Goal: Information Seeking & Learning: Learn about a topic

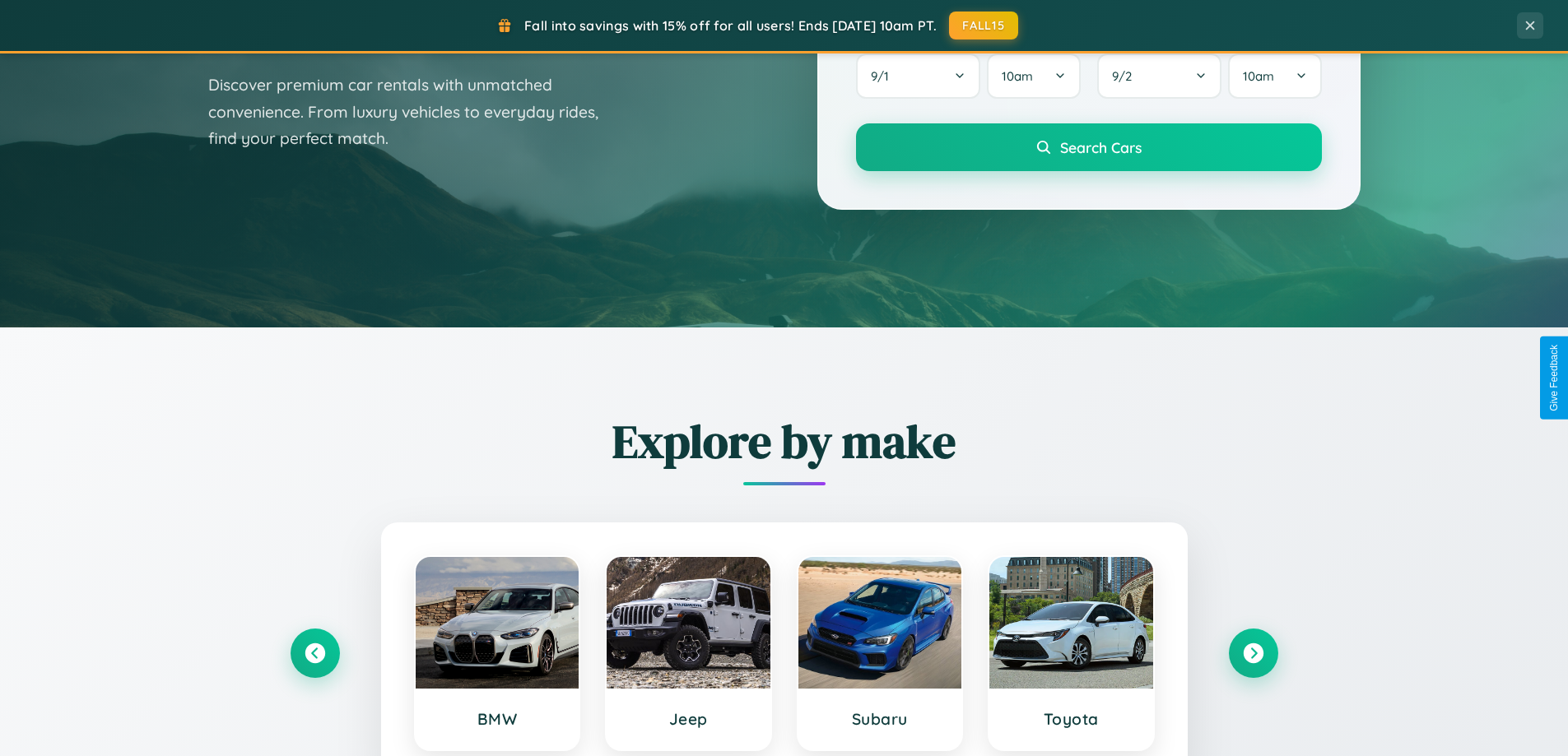
scroll to position [1132, 0]
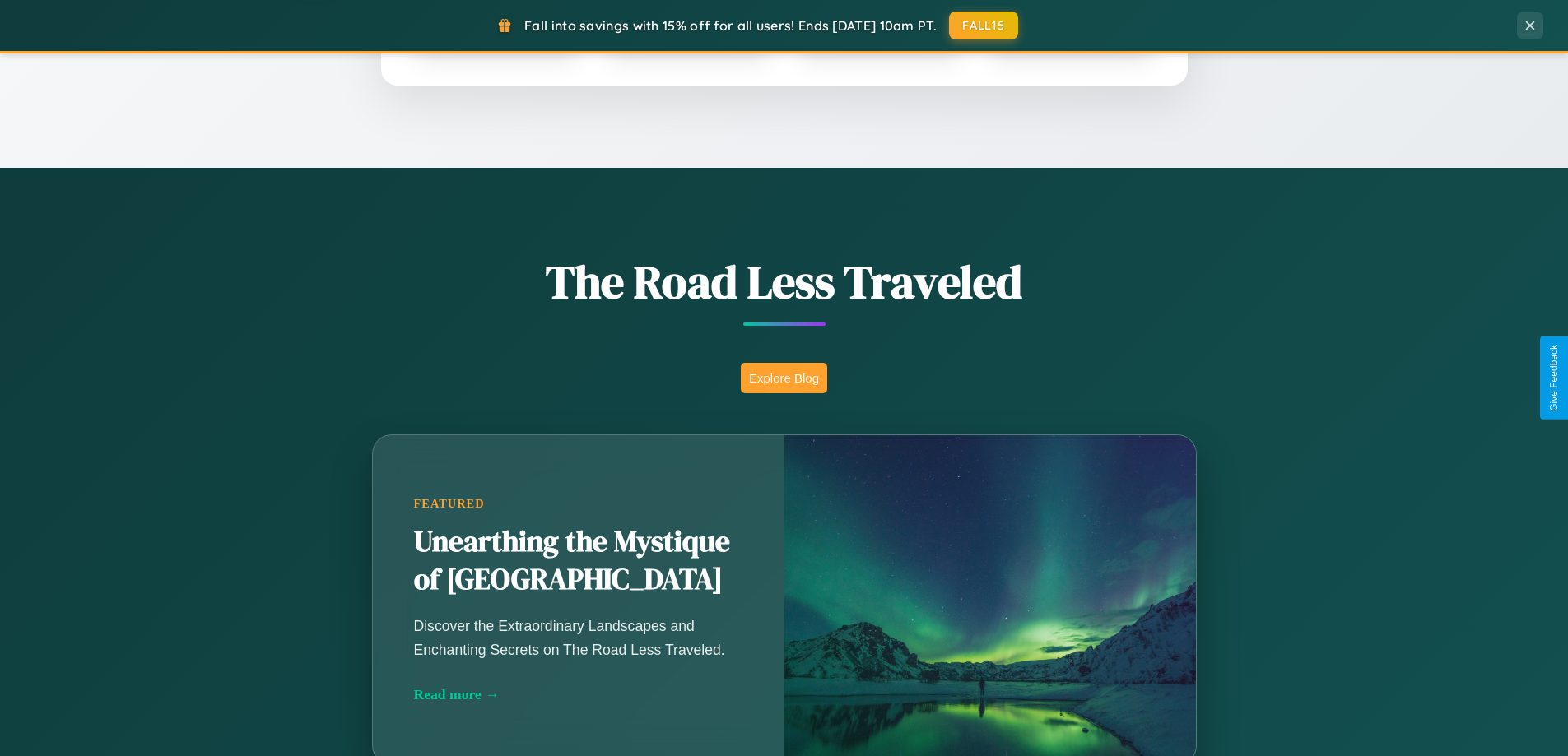
click at [784, 378] on button "Explore Blog" at bounding box center [784, 377] width 86 height 30
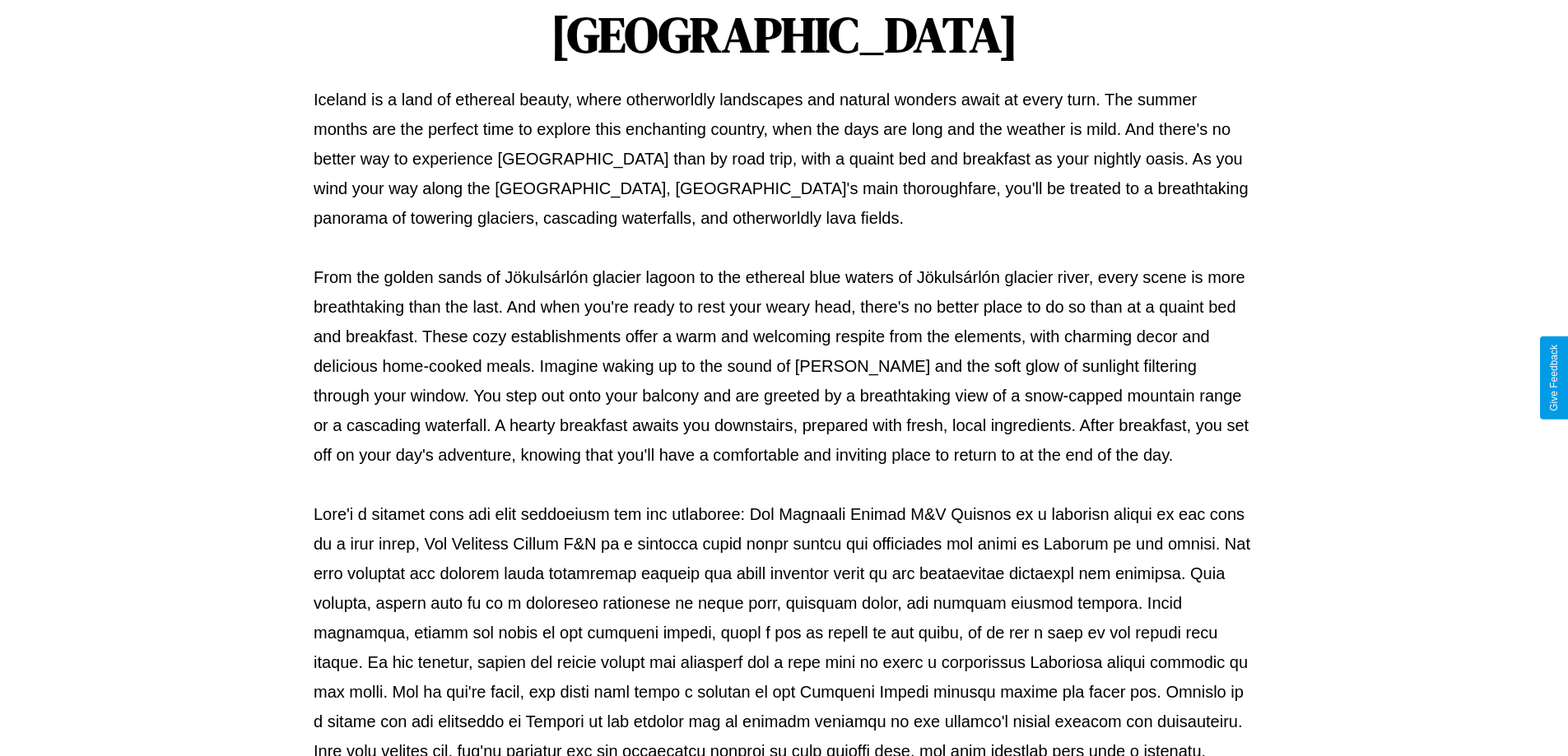
scroll to position [532, 0]
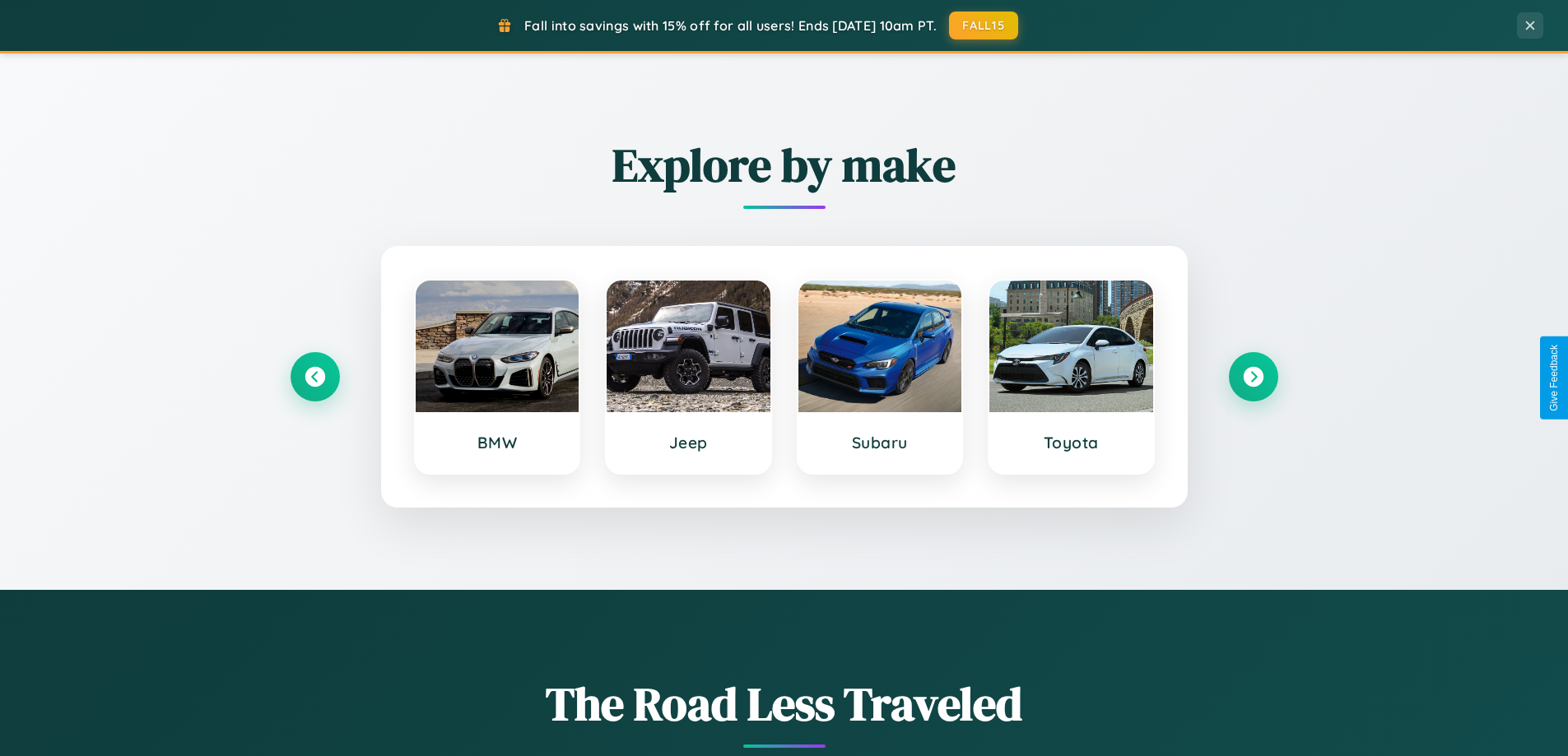
scroll to position [709, 0]
click at [1252, 378] on icon at bounding box center [1252, 378] width 22 height 22
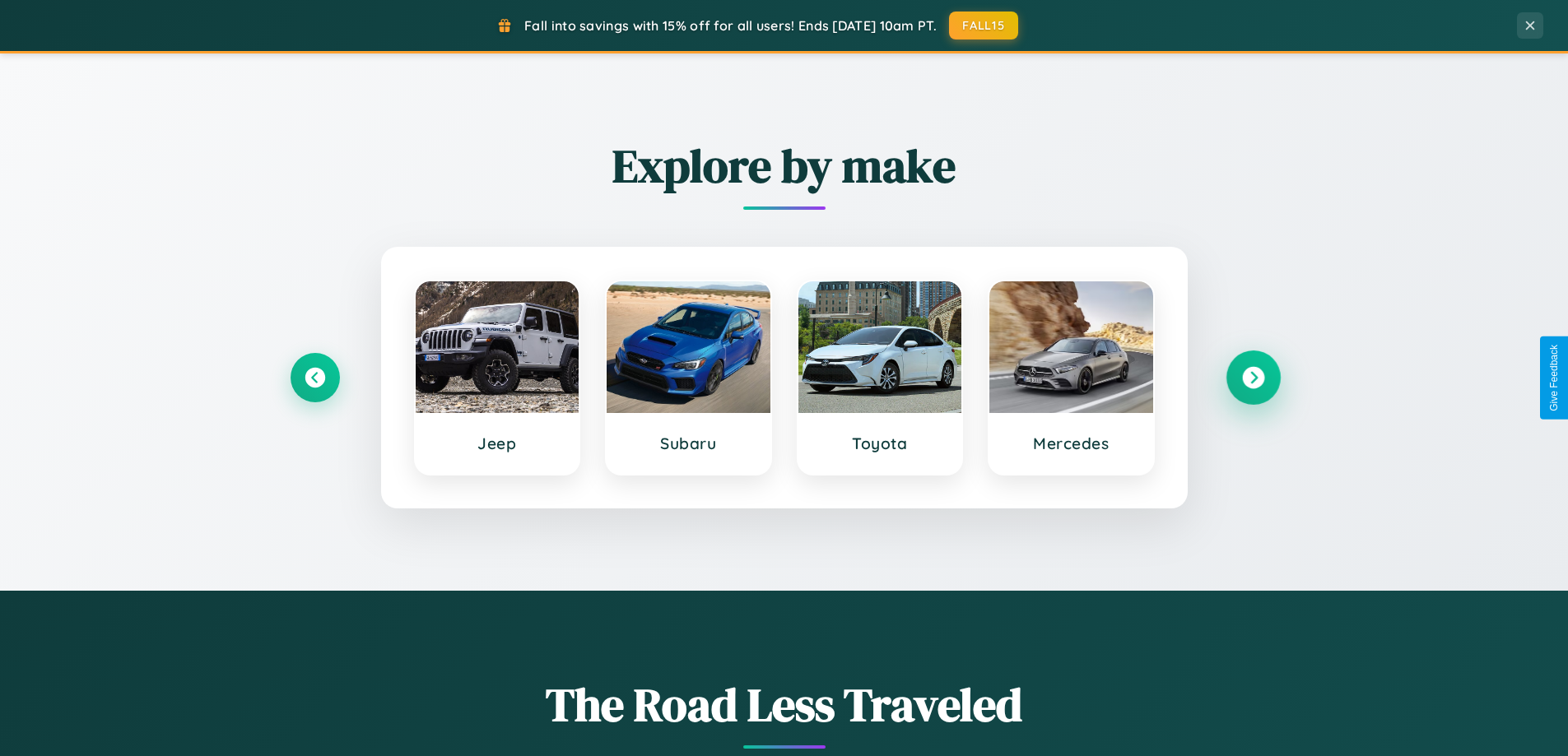
click at [1252, 378] on icon at bounding box center [1252, 378] width 22 height 22
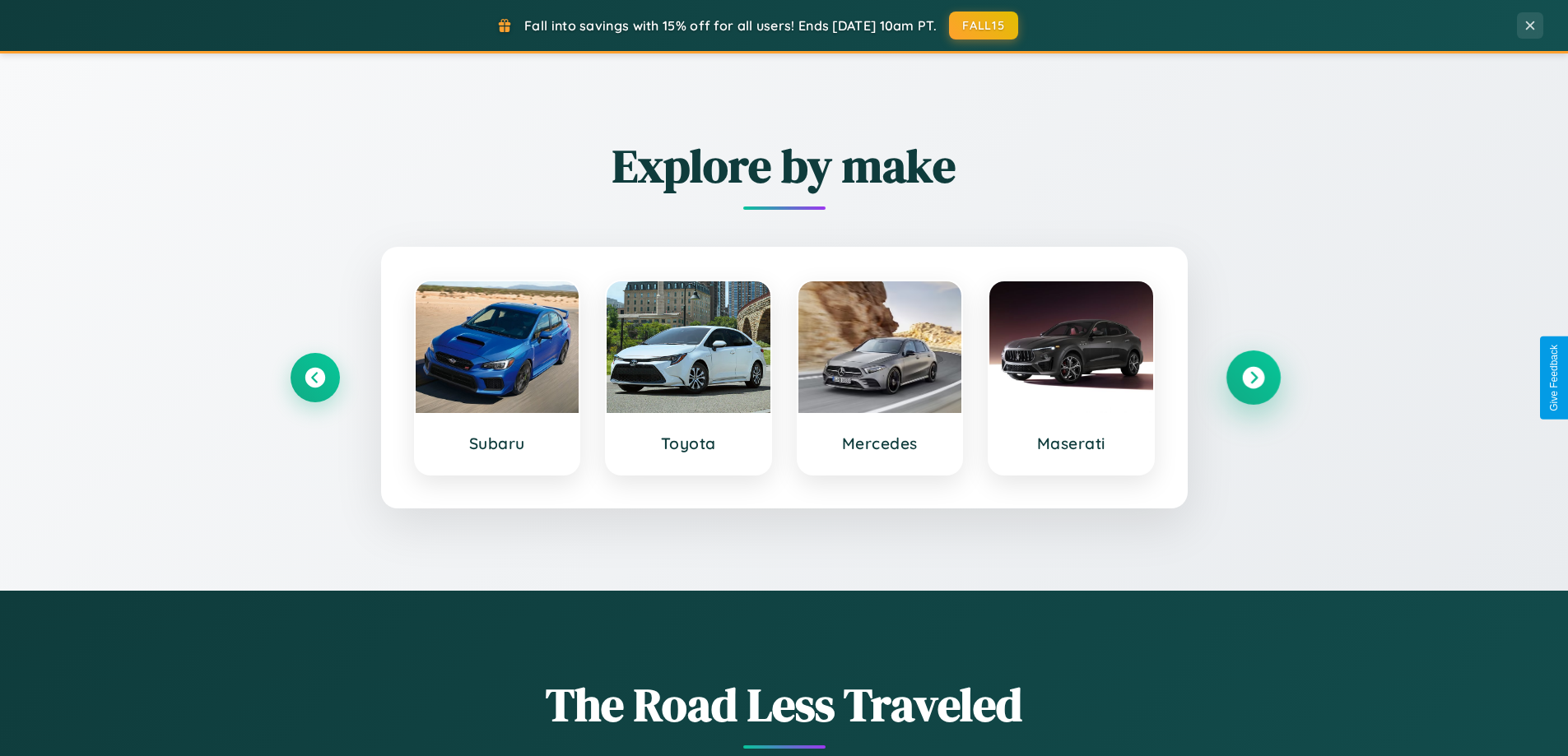
click at [1252, 378] on icon at bounding box center [1252, 378] width 22 height 22
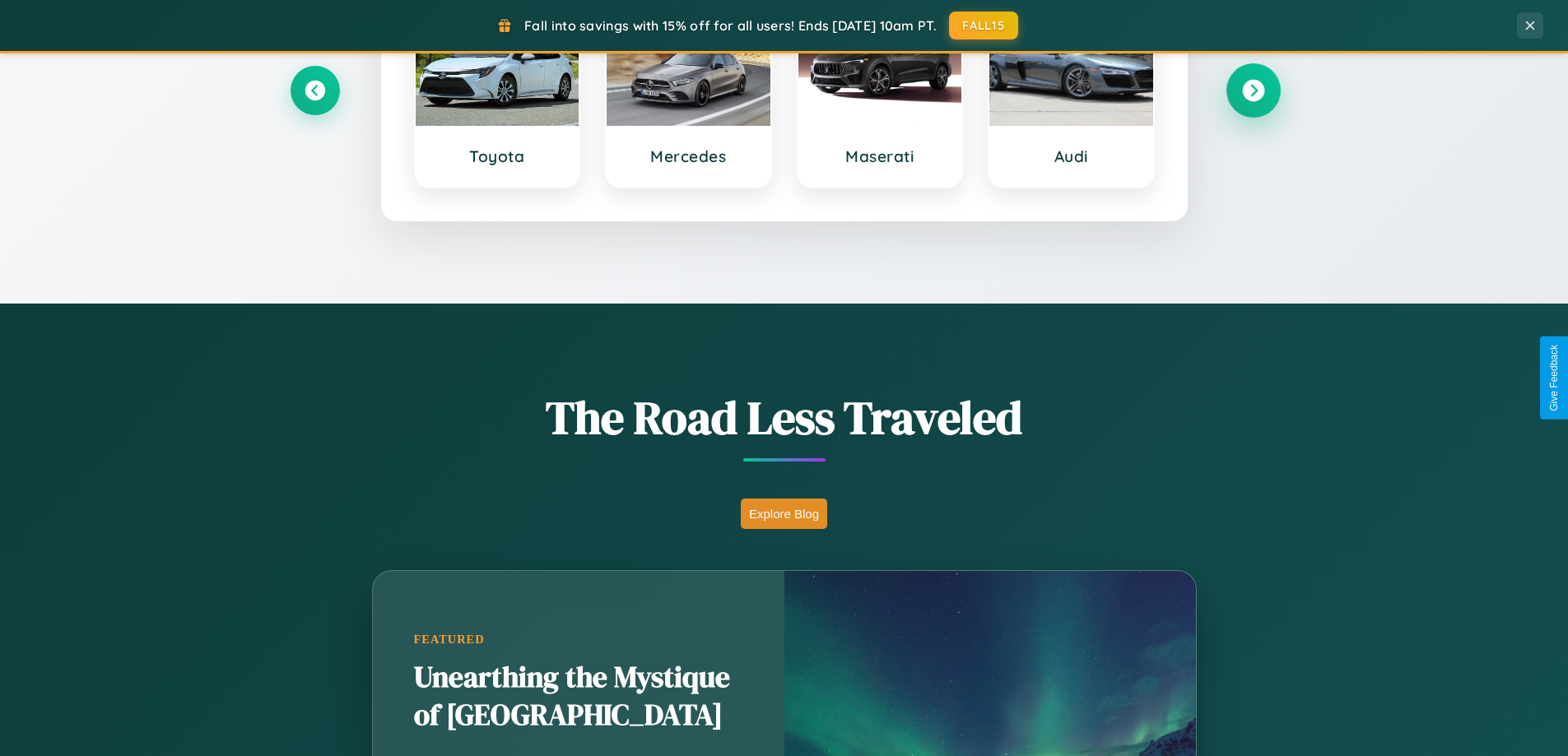
scroll to position [3166, 0]
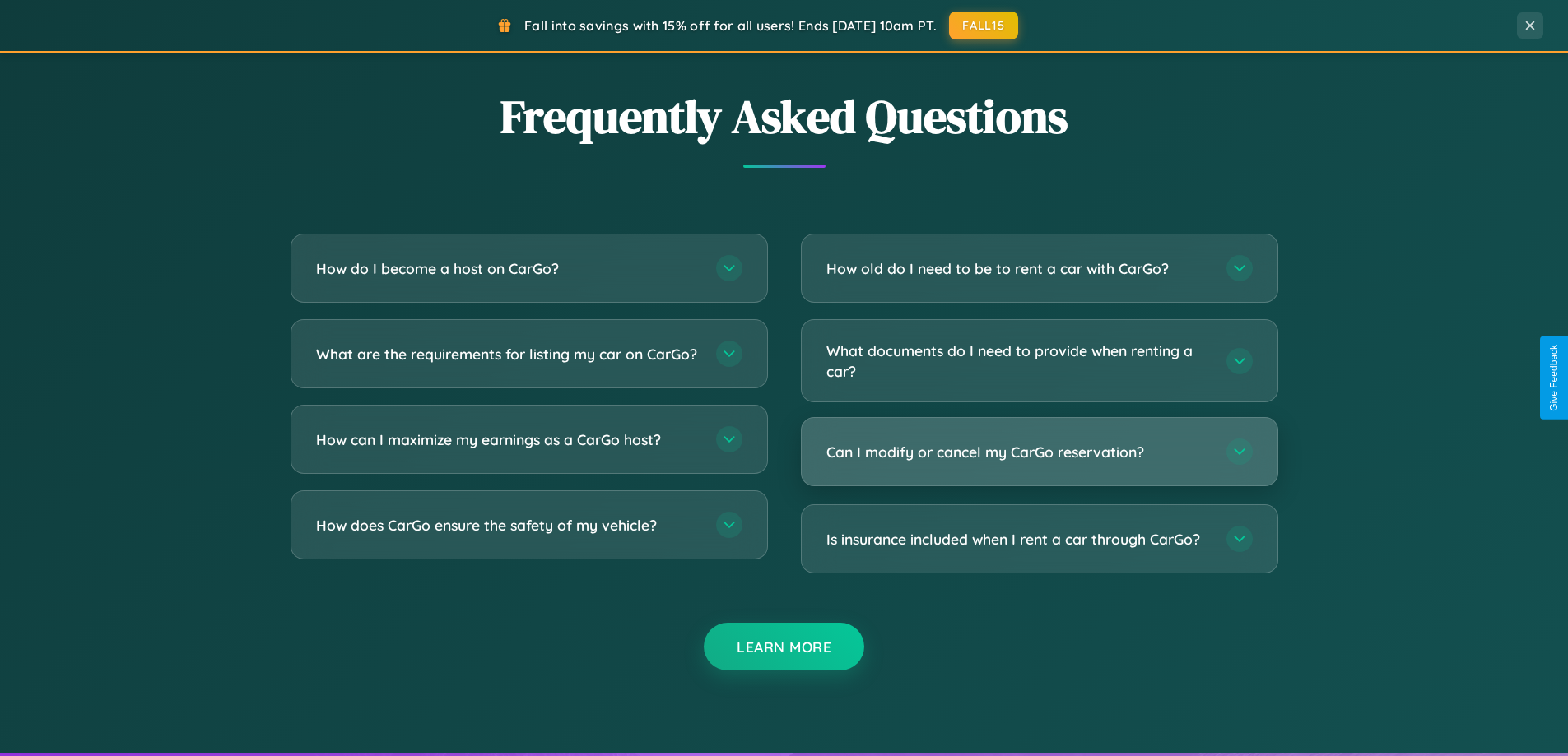
click at [1038, 451] on h3 "Can I modify or cancel my CarGo reservation?" at bounding box center [1018, 451] width 384 height 21
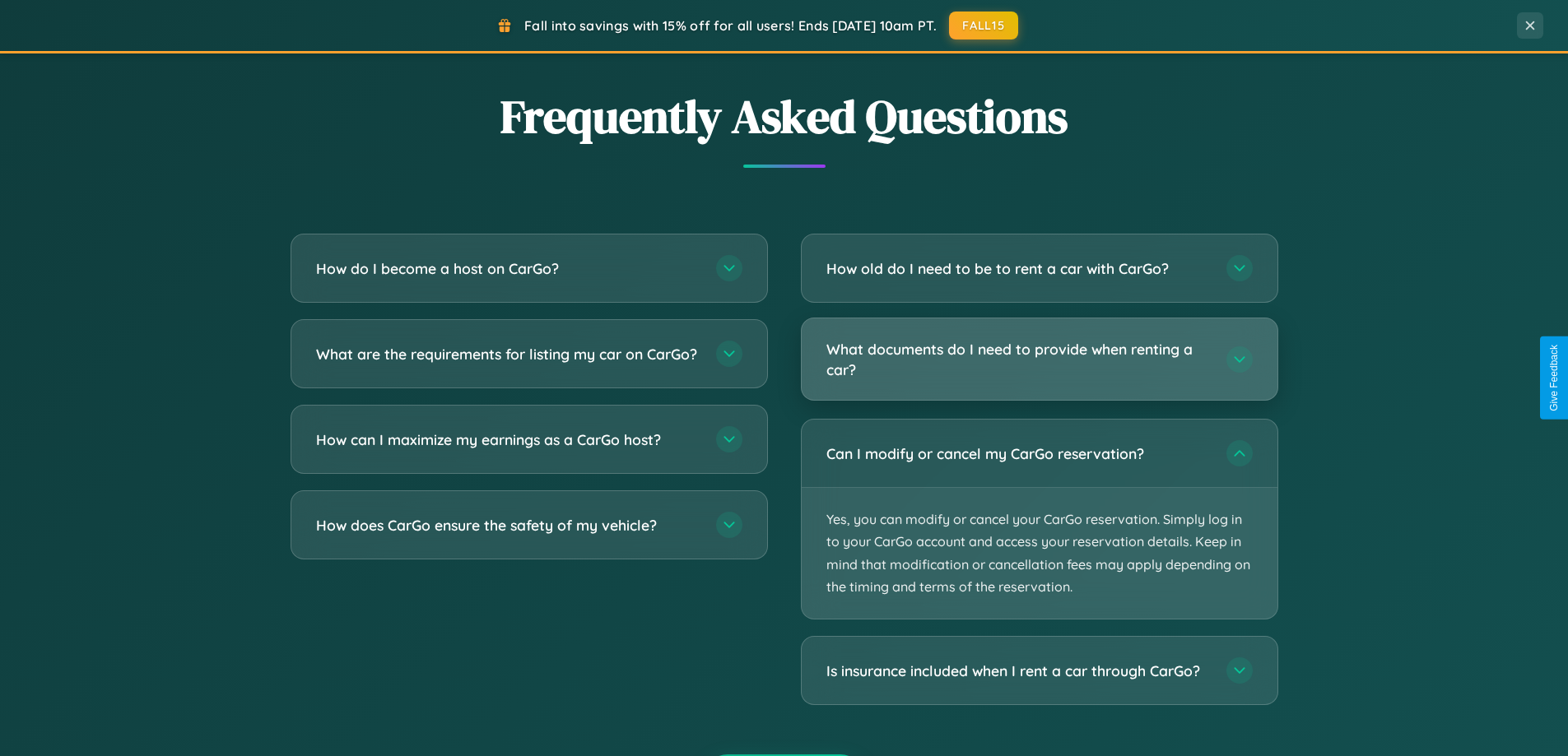
click at [1038, 358] on h3 "What documents do I need to provide when renting a car?" at bounding box center [1018, 358] width 384 height 40
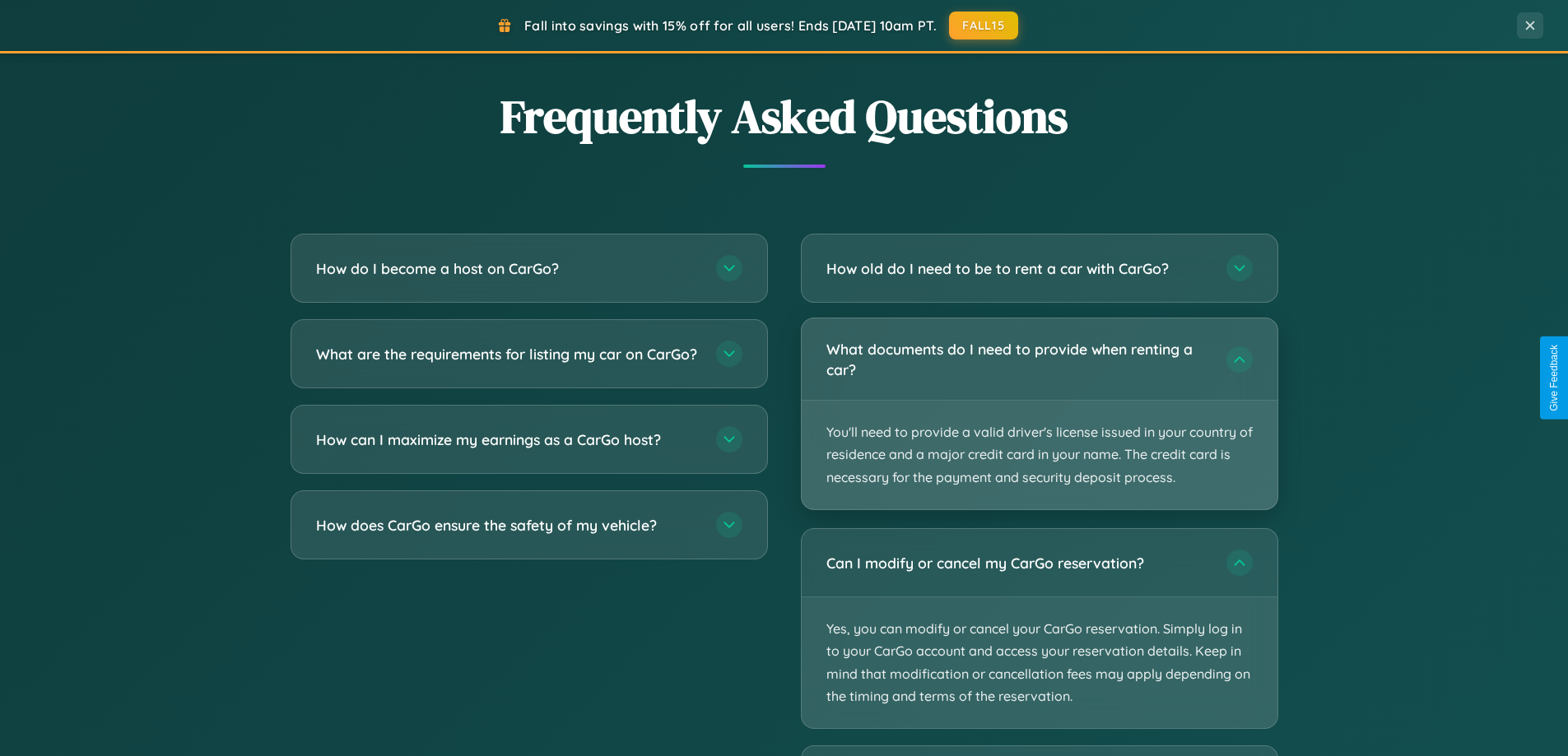
click at [1038, 413] on p "You'll need to provide a valid driver's license issued in your country of resid…" at bounding box center [1038, 454] width 476 height 108
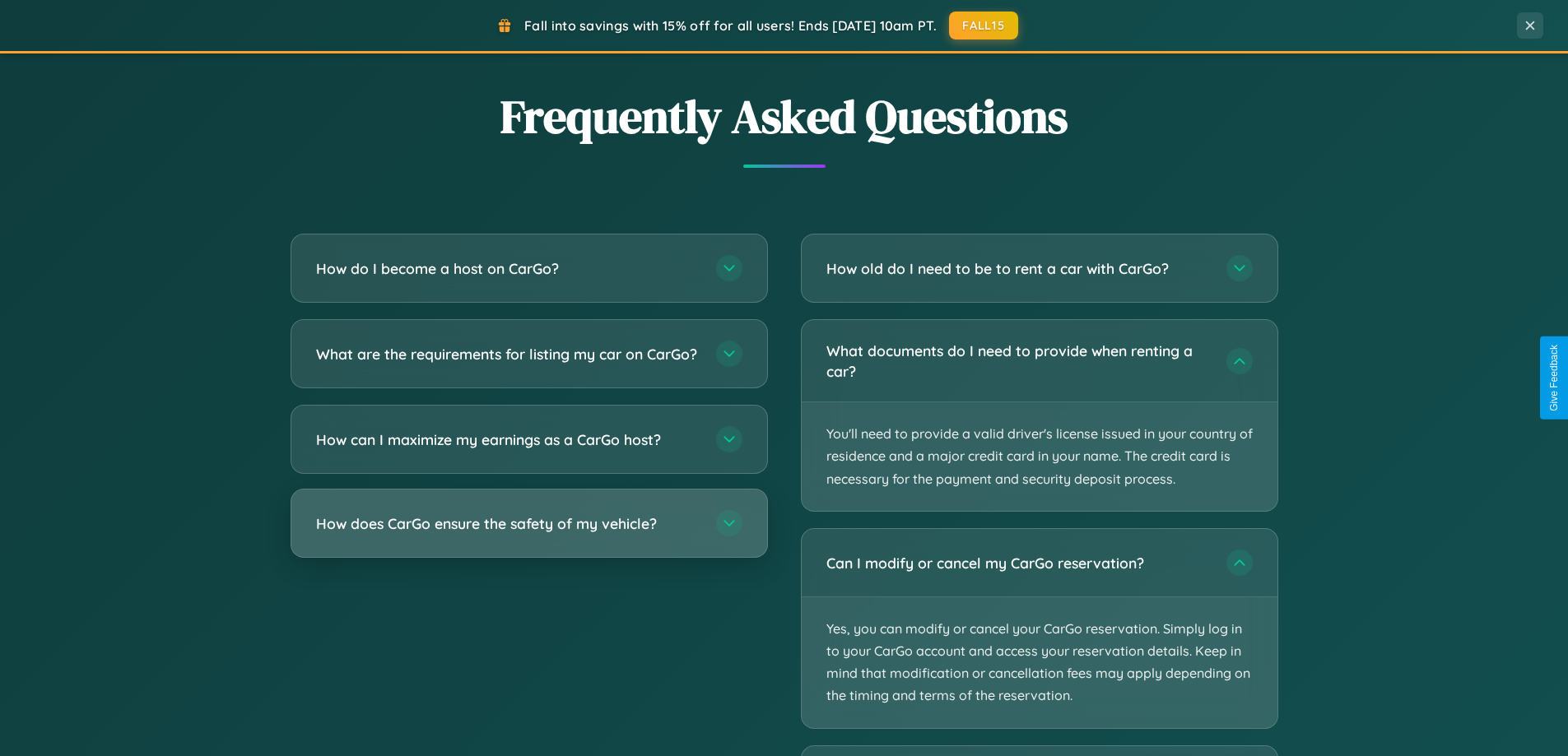
click at [529, 534] on h3 "How does CarGo ensure the safety of my vehicle?" at bounding box center [507, 524] width 384 height 21
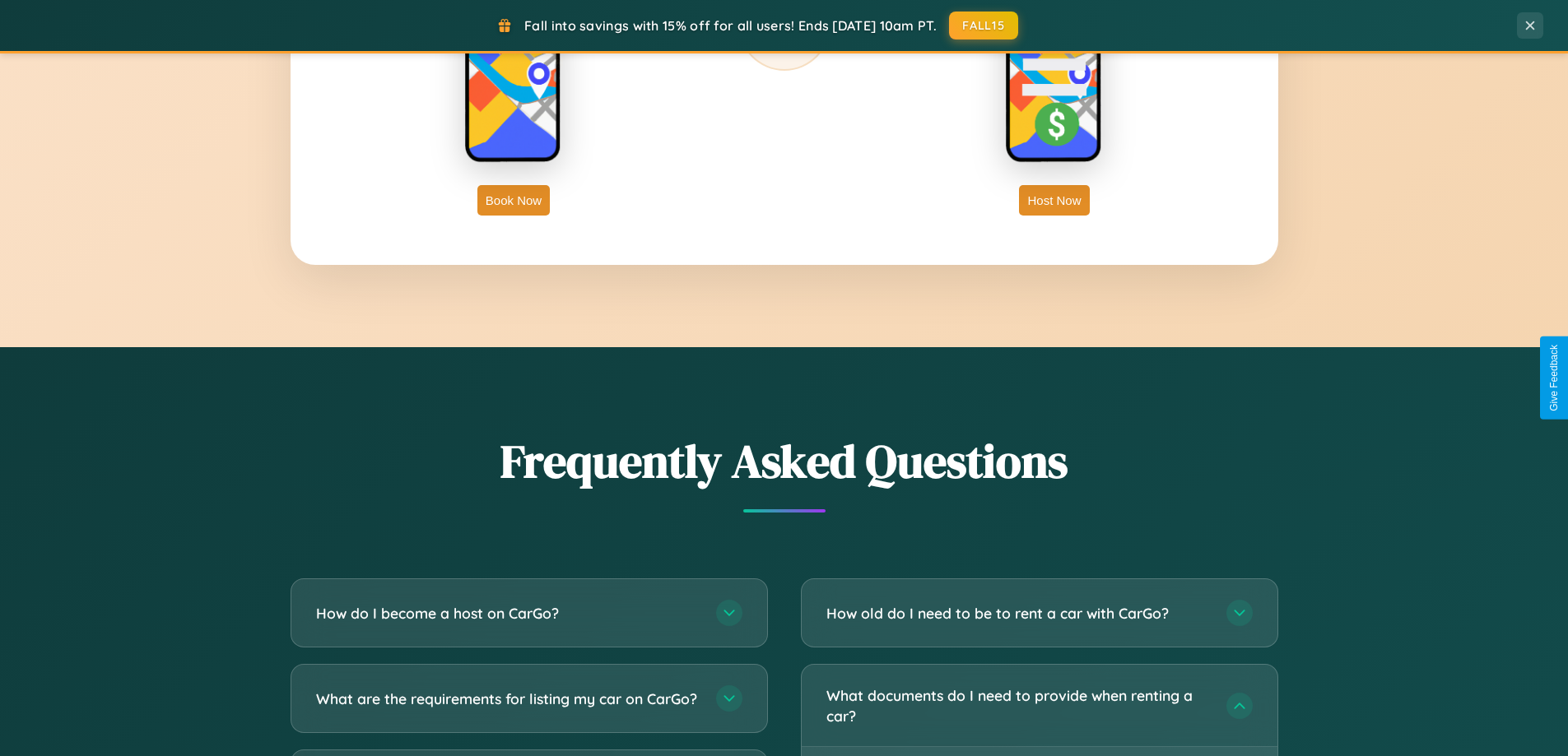
scroll to position [2643, 0]
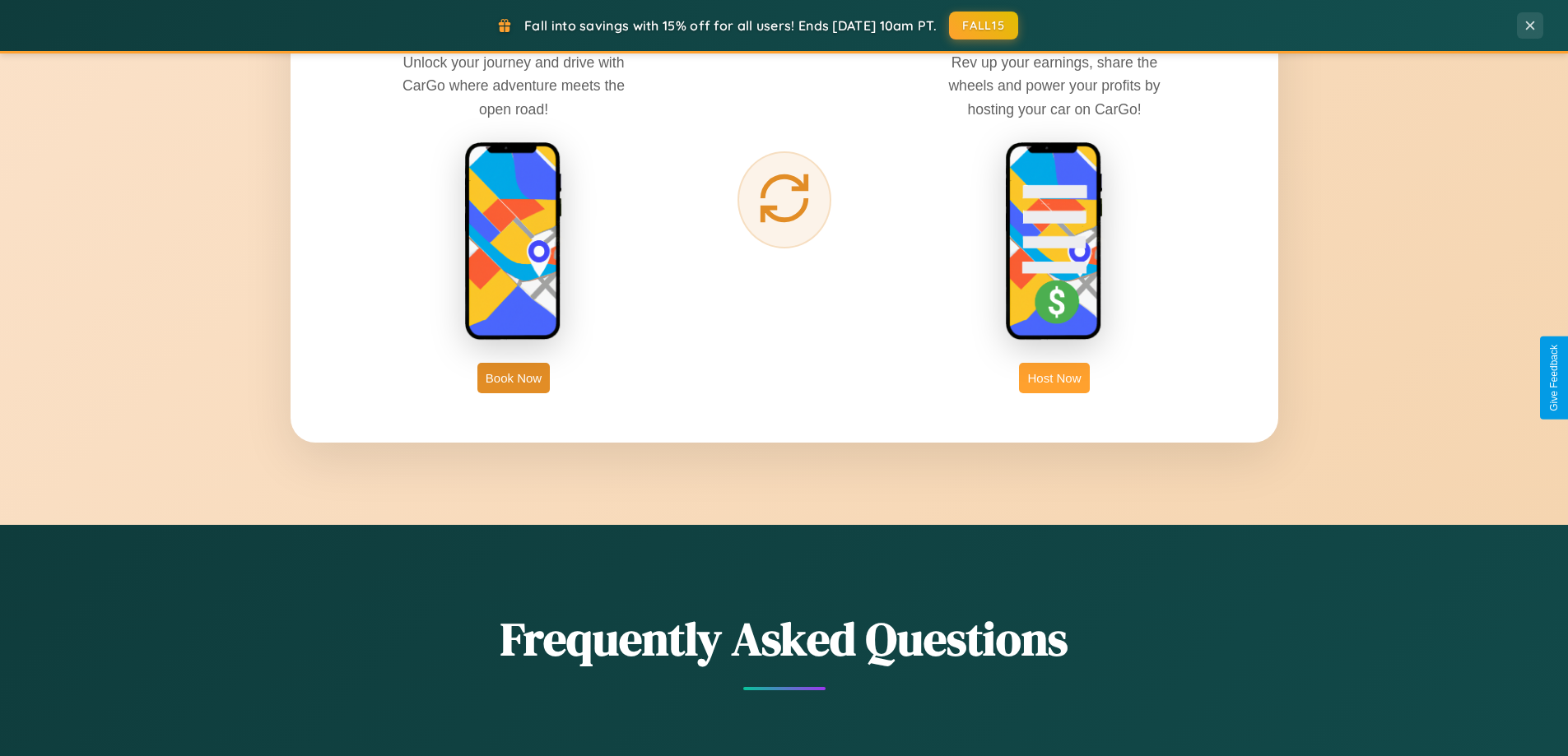
click at [1054, 378] on button "Host Now" at bounding box center [1054, 377] width 70 height 30
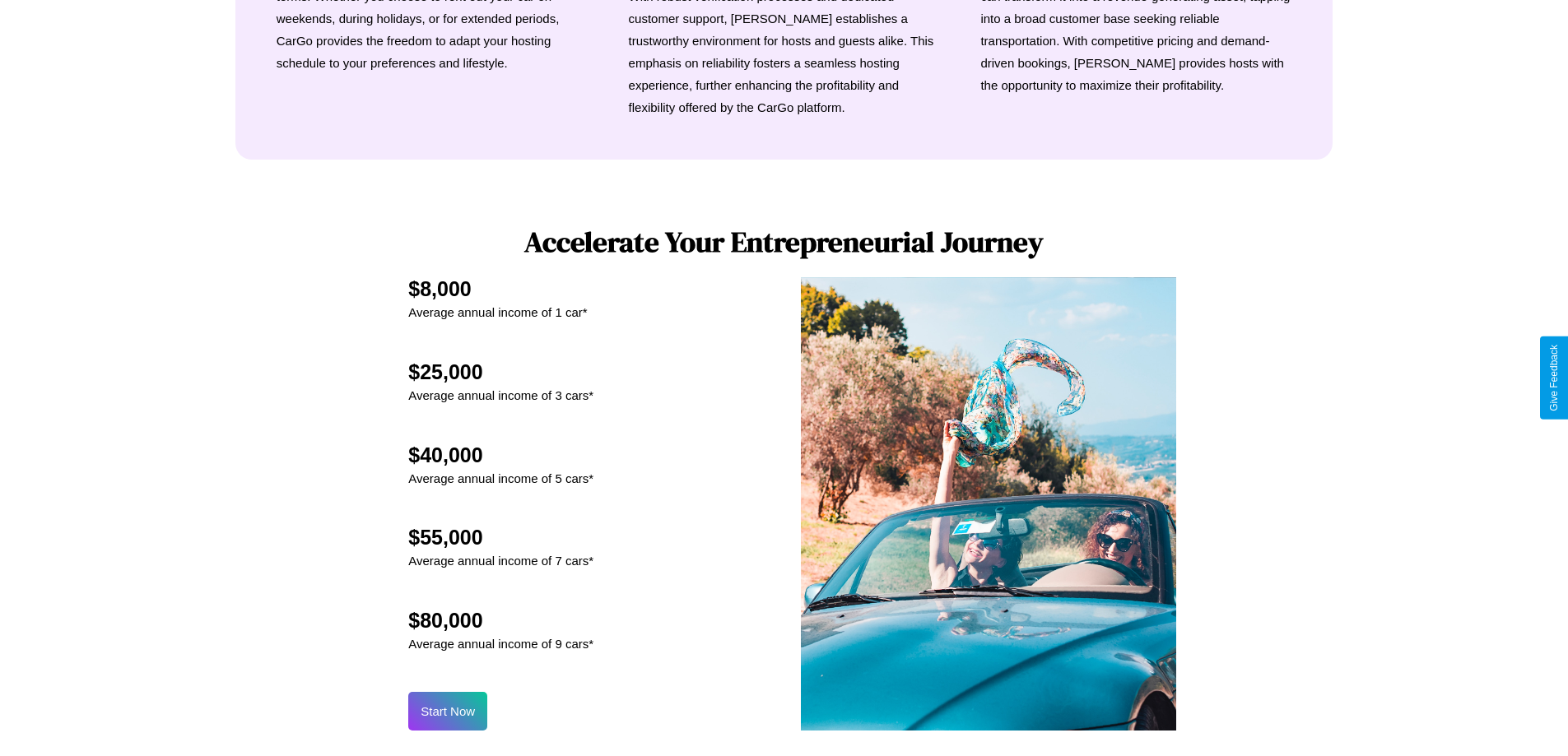
scroll to position [2224, 0]
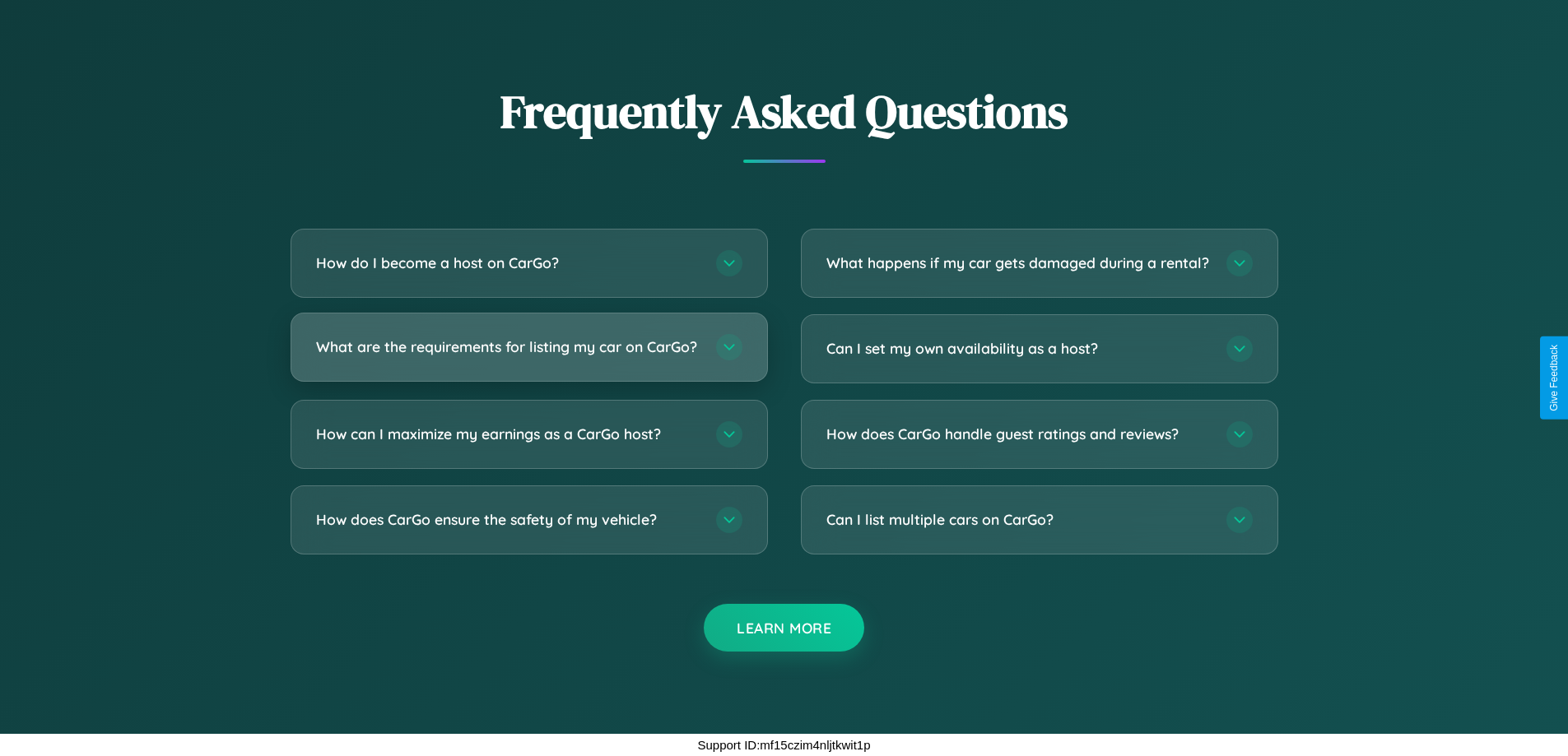
click at [529, 340] on h3 "What are the requirements for listing my car on CarGo?" at bounding box center [507, 347] width 384 height 21
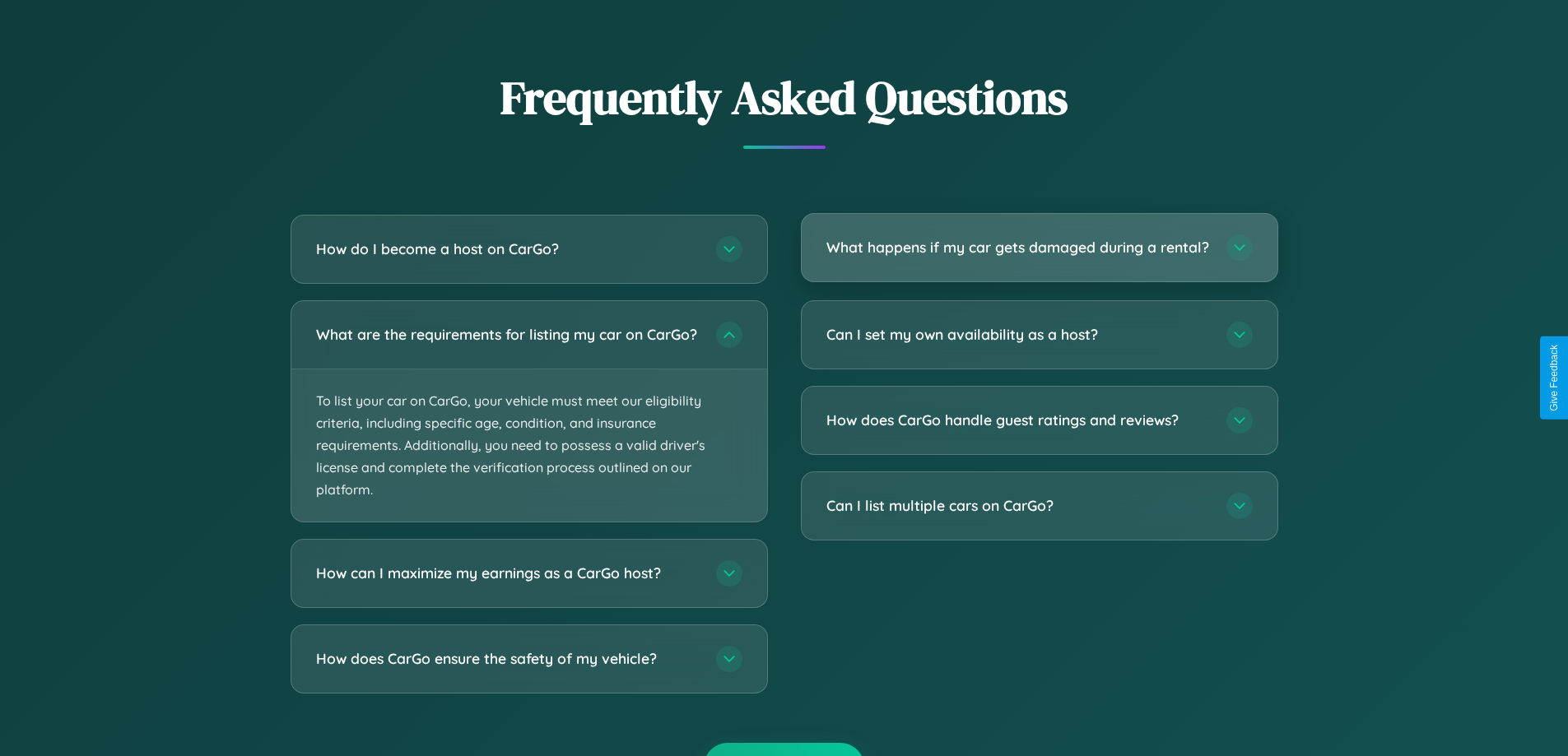
click at [1038, 255] on h3 "What happens if my car gets damaged during a rental?" at bounding box center [1018, 247] width 384 height 21
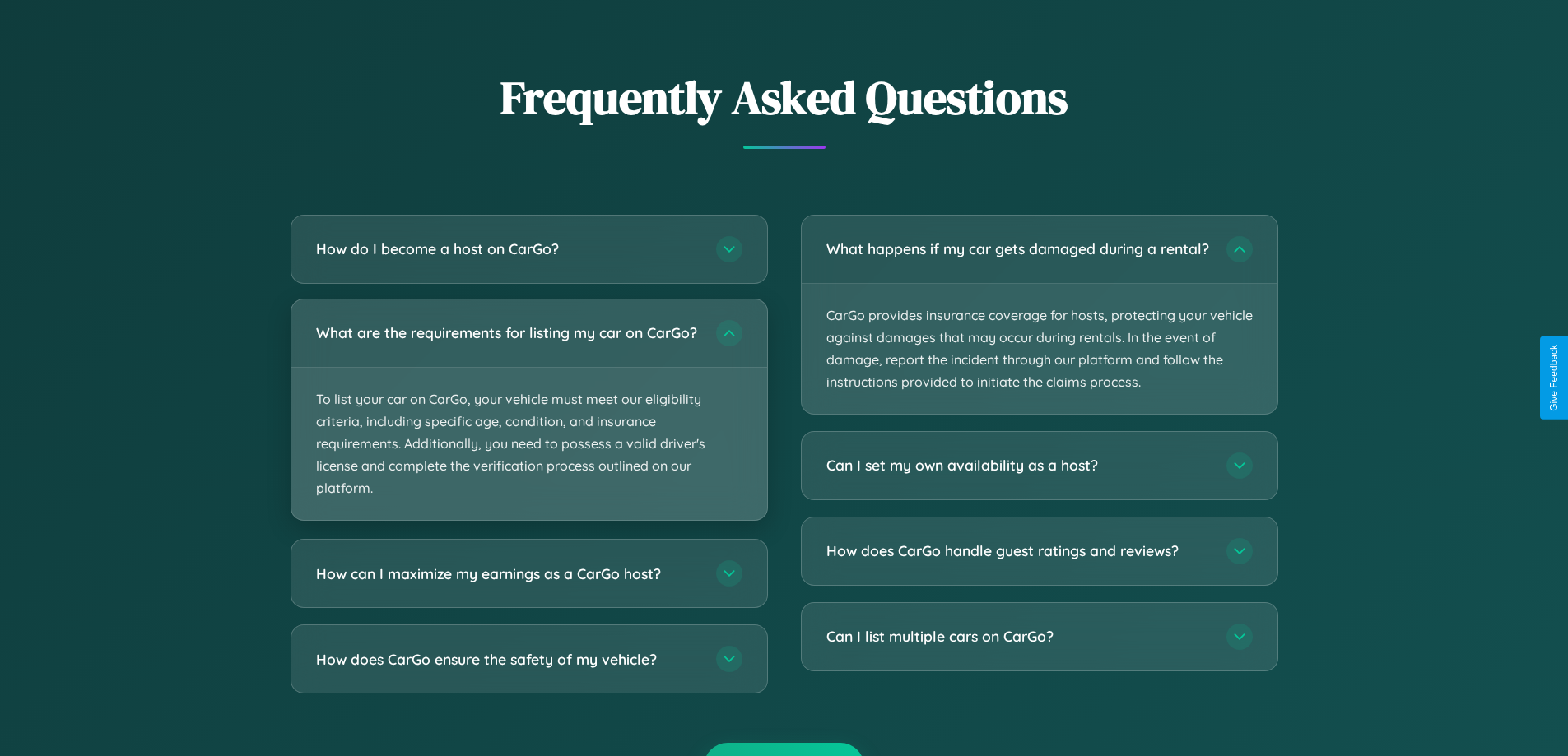
click at [529, 418] on p "To list your car on CarGo, your vehicle must meet our eligibility criteria, inc…" at bounding box center [529, 444] width 476 height 153
click at [529, 416] on p "To list your car on CarGo, your vehicle must meet our eligibility criteria, inc…" at bounding box center [529, 444] width 476 height 153
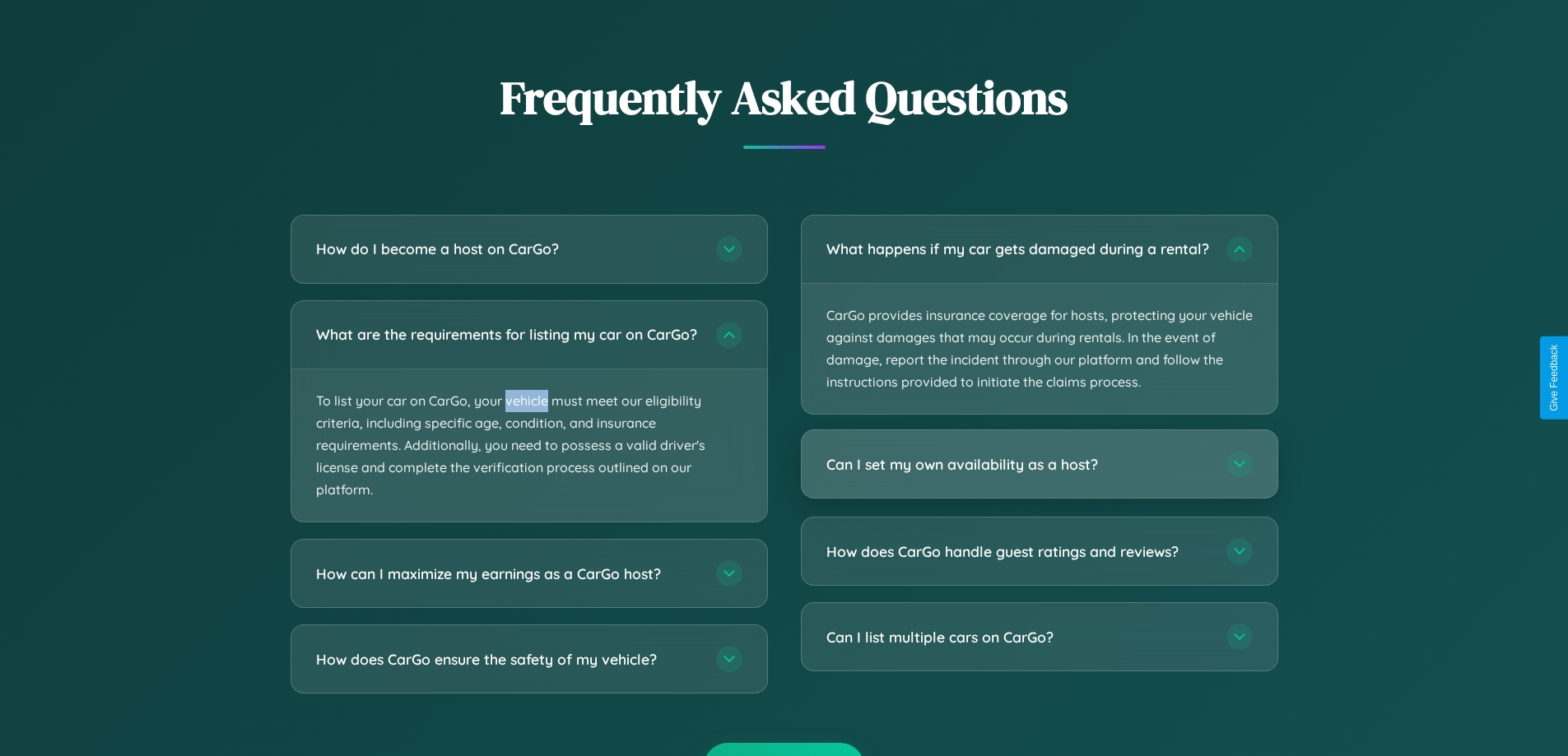
click at [1038, 475] on h3 "Can I set my own availability as a host?" at bounding box center [1018, 464] width 384 height 21
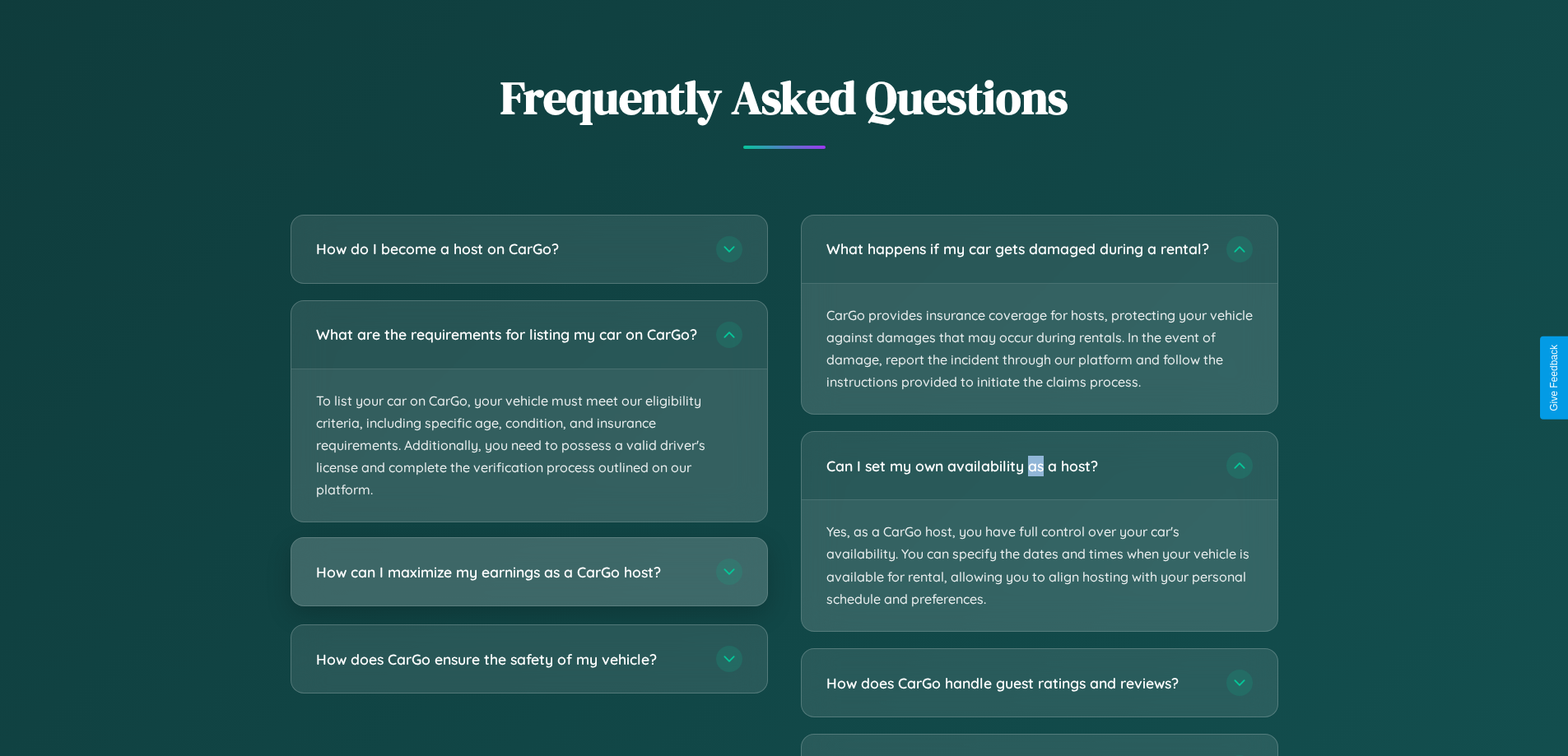
click at [529, 582] on h3 "How can I maximize my earnings as a CarGo host?" at bounding box center [507, 571] width 384 height 21
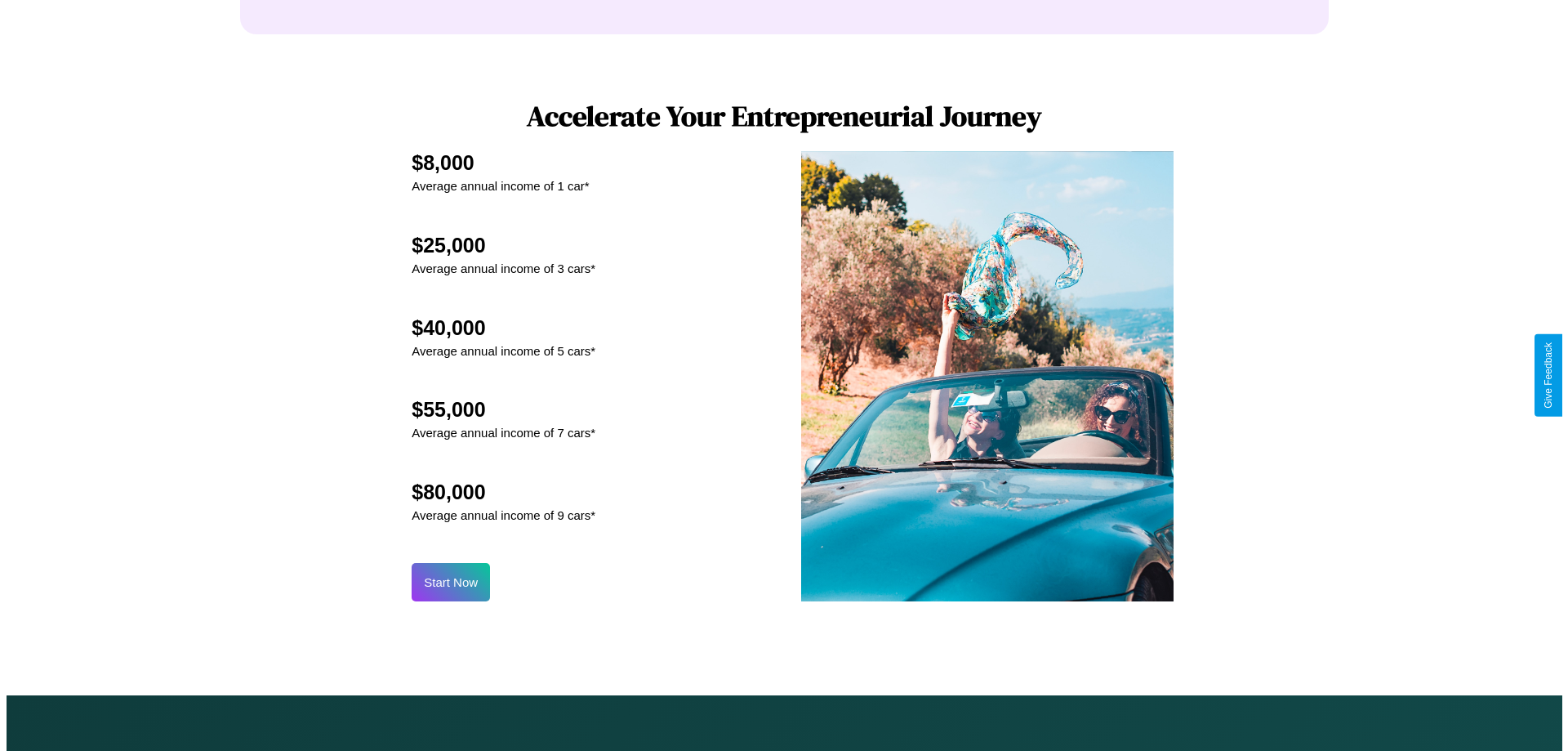
scroll to position [1704, 0]
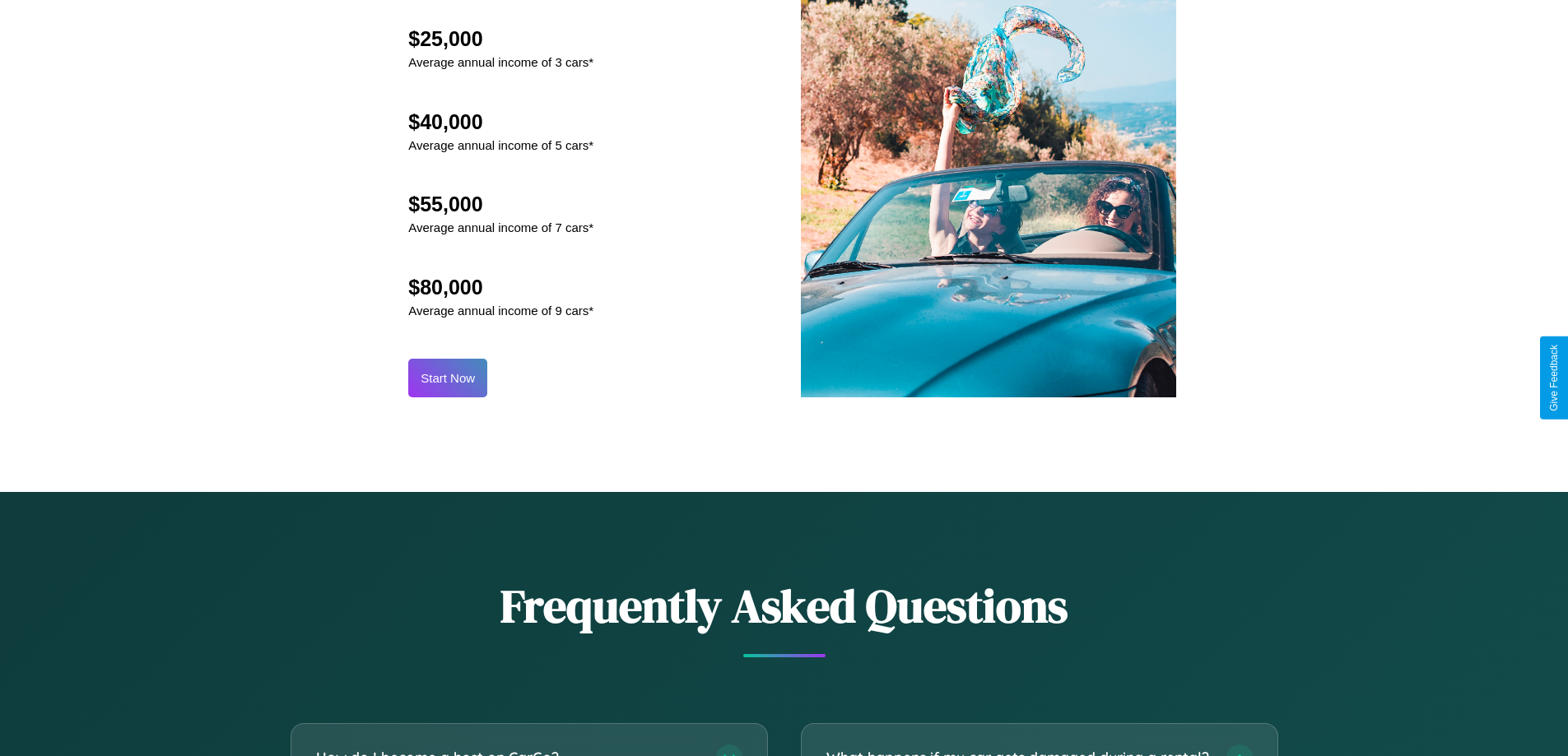
click at [447, 378] on button "Start Now" at bounding box center [447, 378] width 79 height 39
